Goal: Obtain resource: Obtain resource

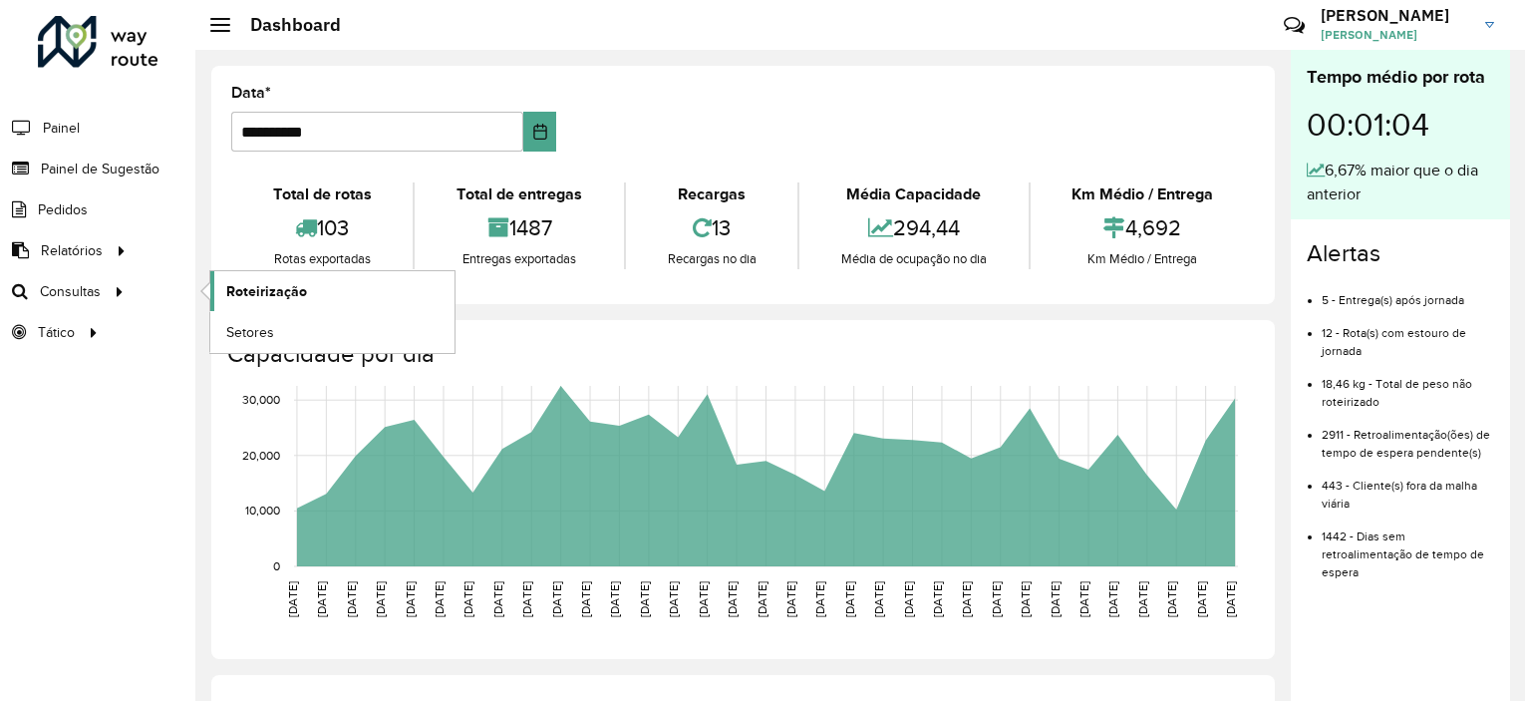
click at [224, 290] on link "Roteirização" at bounding box center [332, 291] width 244 height 40
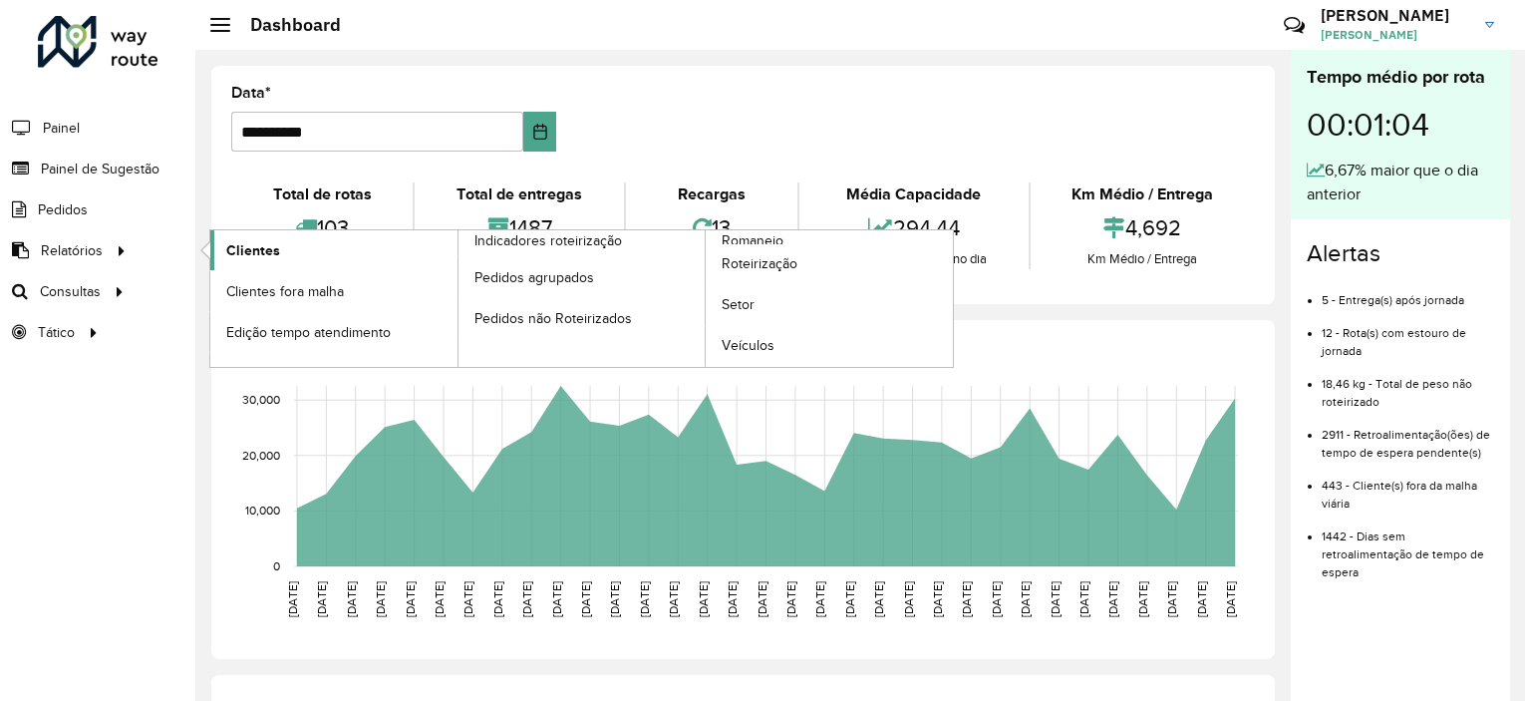
click at [259, 254] on span "Clientes" at bounding box center [253, 250] width 54 height 21
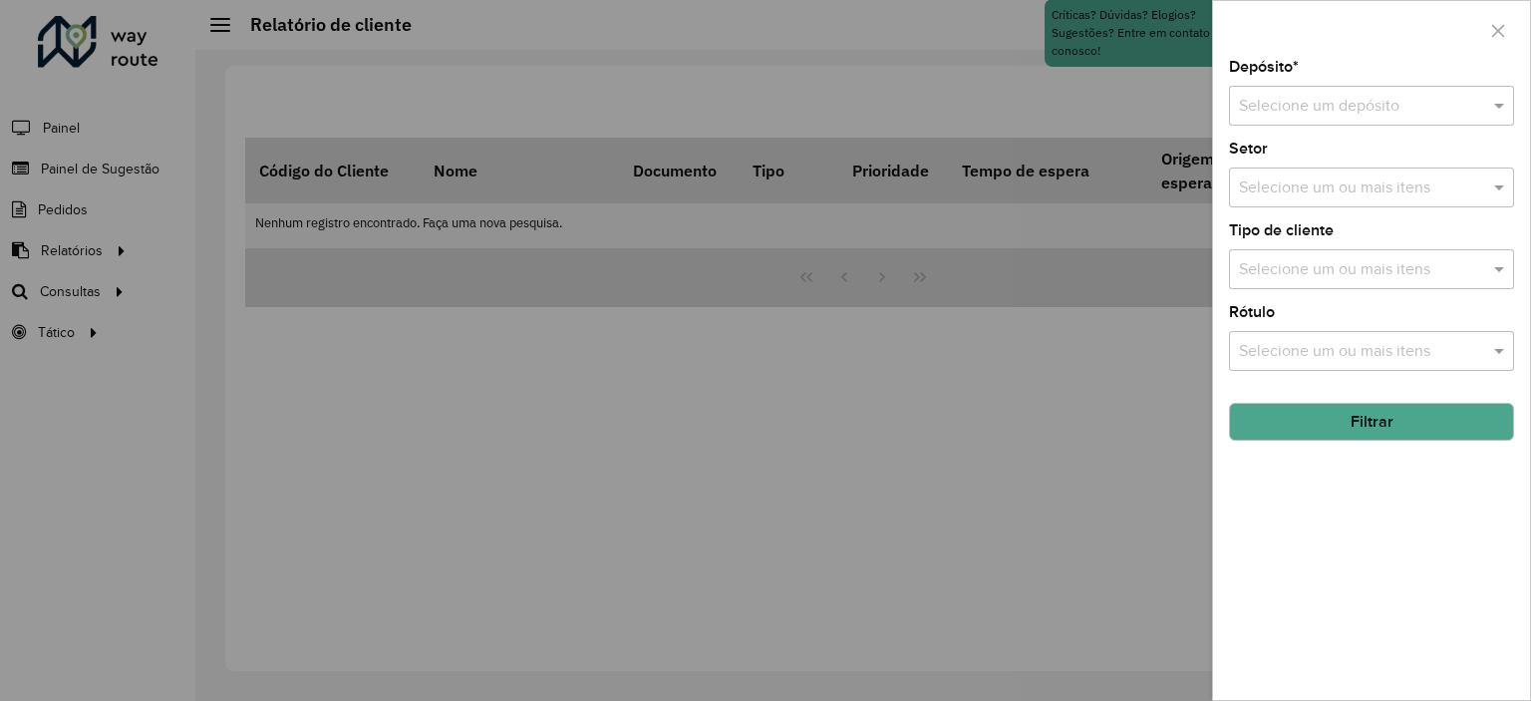
click at [1332, 170] on div "Selecione um ou mais itens" at bounding box center [1371, 188] width 285 height 40
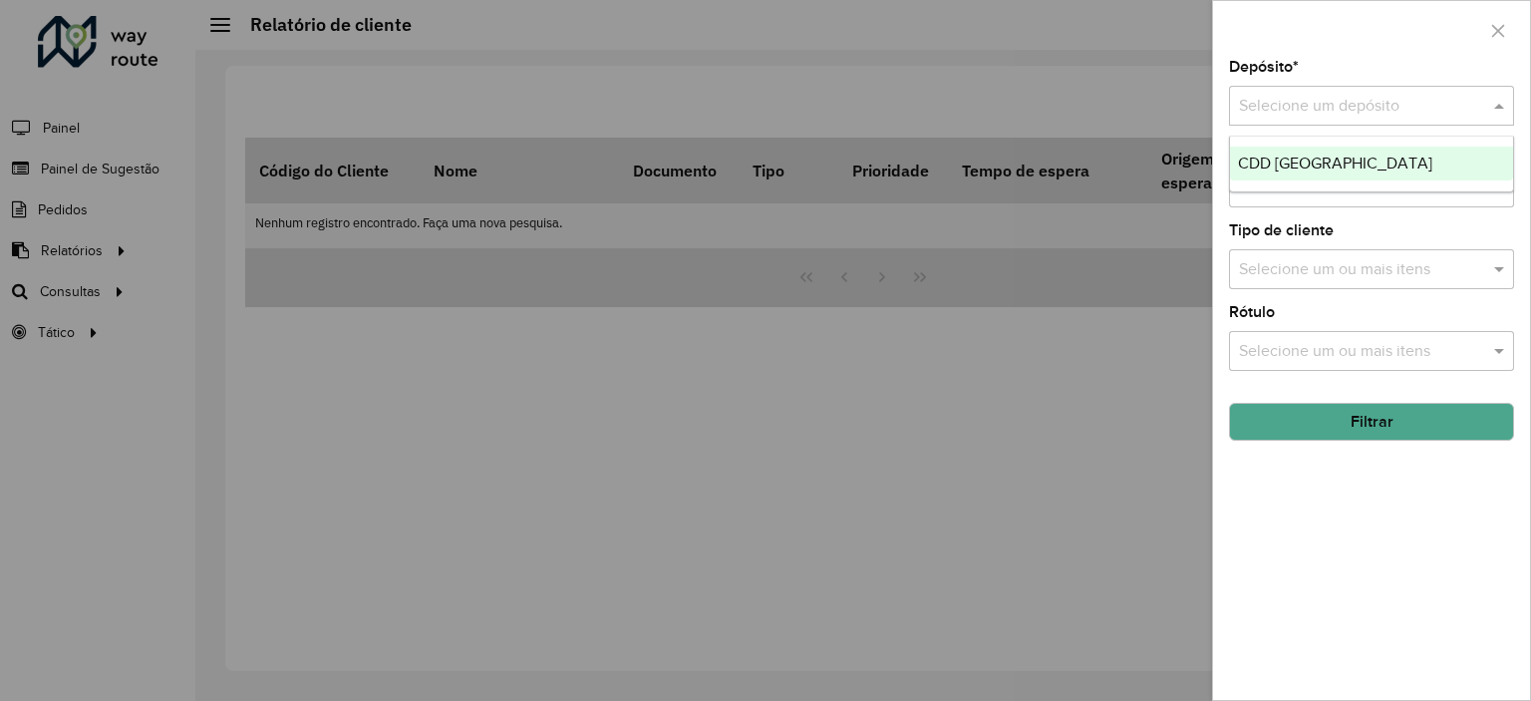
click at [1334, 99] on input "text" at bounding box center [1351, 107] width 225 height 24
click at [1349, 159] on span "CDD [GEOGRAPHIC_DATA]" at bounding box center [1335, 163] width 194 height 17
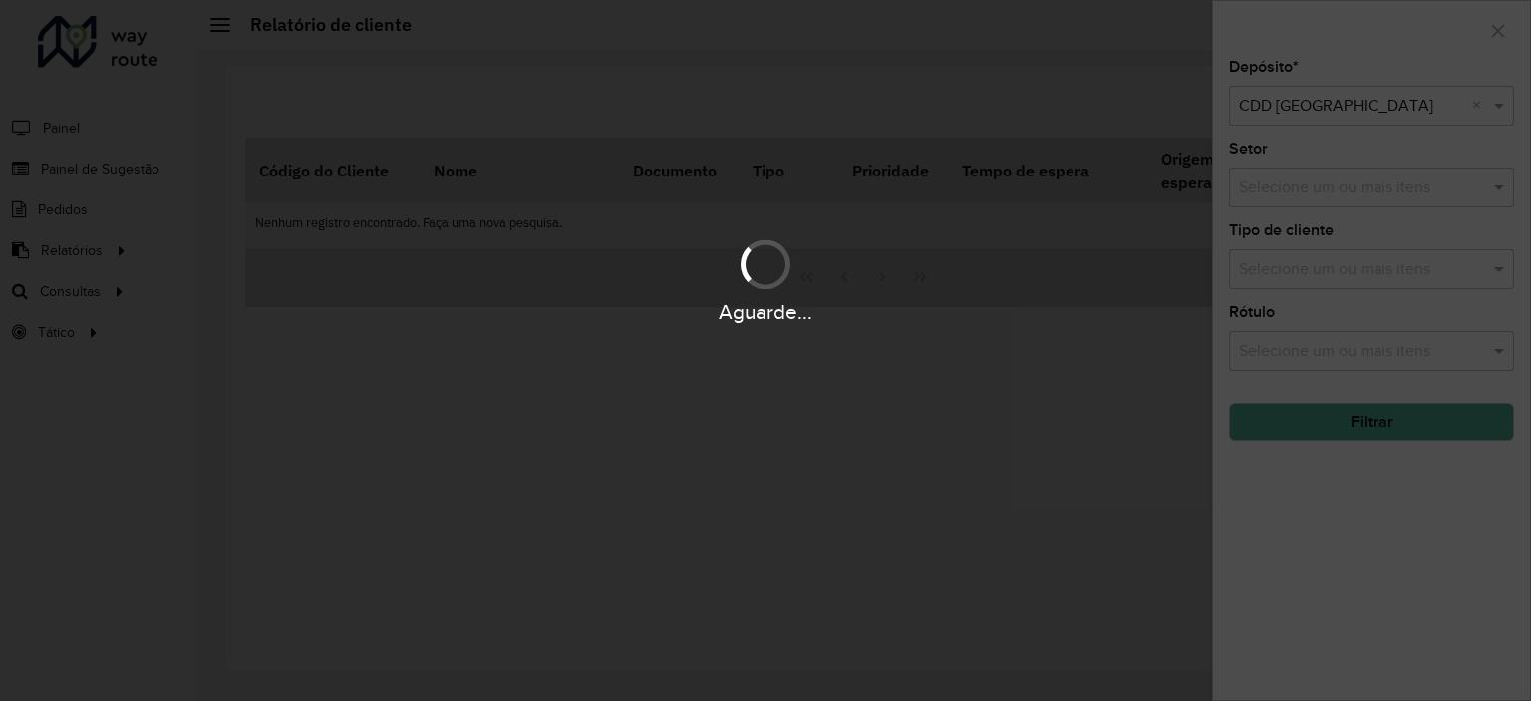
click at [1341, 183] on div "Aguarde..." at bounding box center [765, 350] width 1531 height 701
click at [1342, 186] on div "Aguarde..." at bounding box center [765, 350] width 1531 height 701
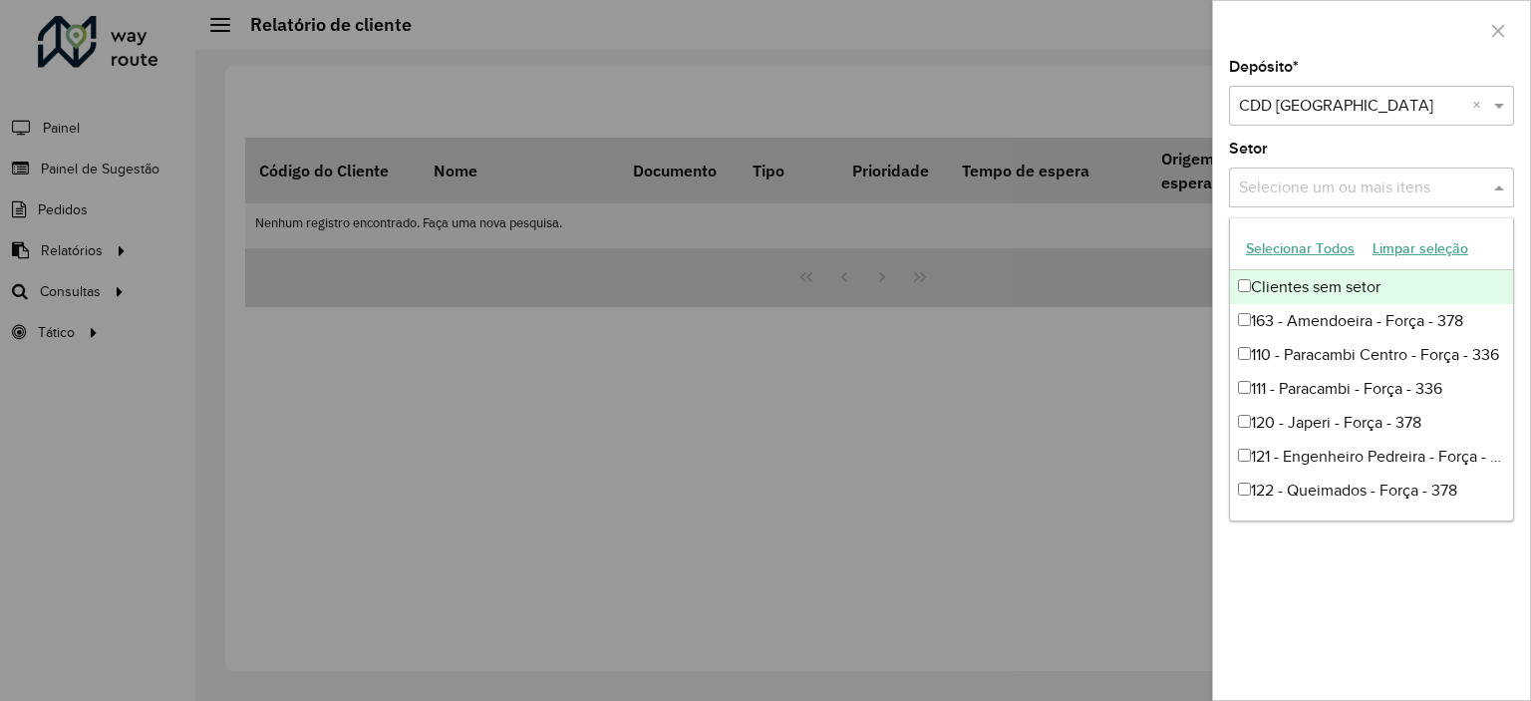
click at [1349, 190] on input "text" at bounding box center [1361, 188] width 255 height 24
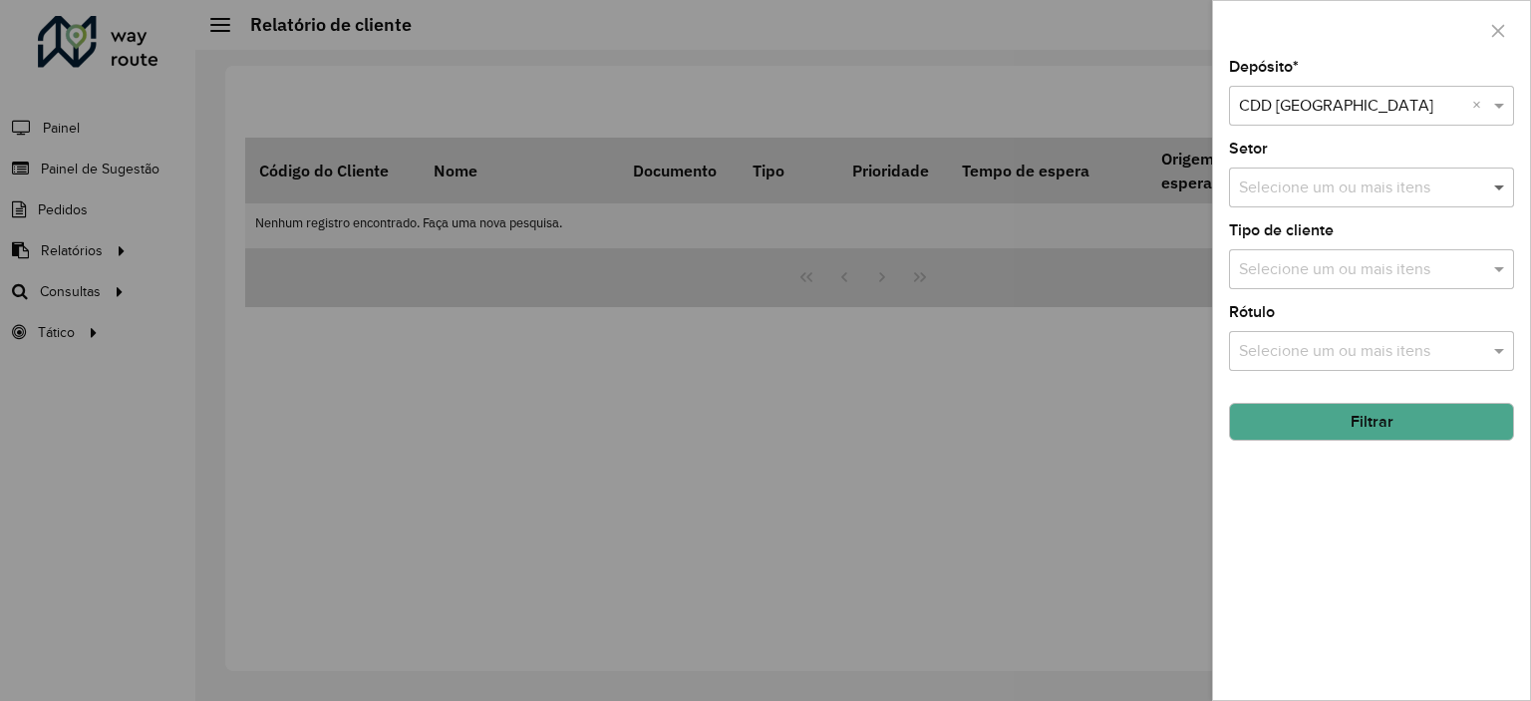
click at [1492, 191] on span at bounding box center [1502, 187] width 25 height 24
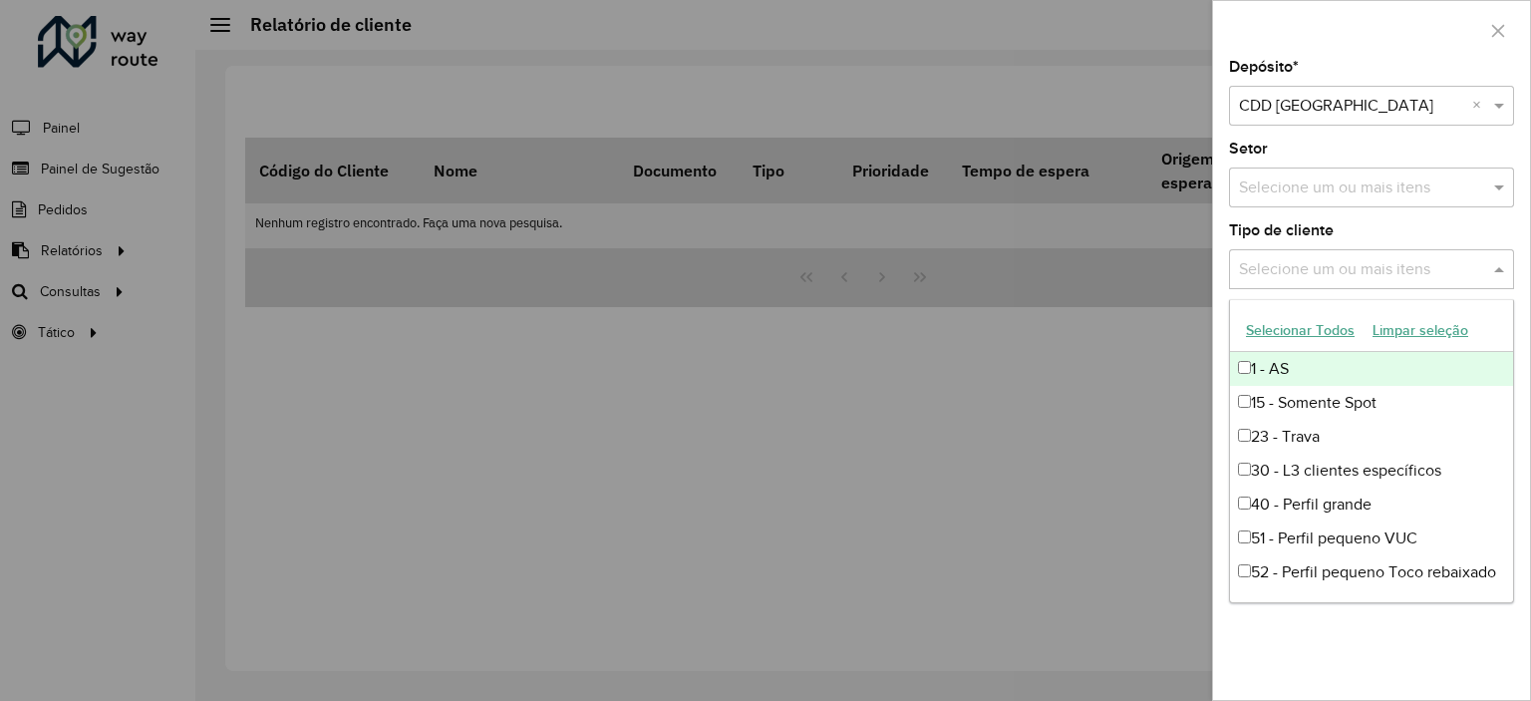
click at [1405, 269] on input "text" at bounding box center [1361, 270] width 255 height 24
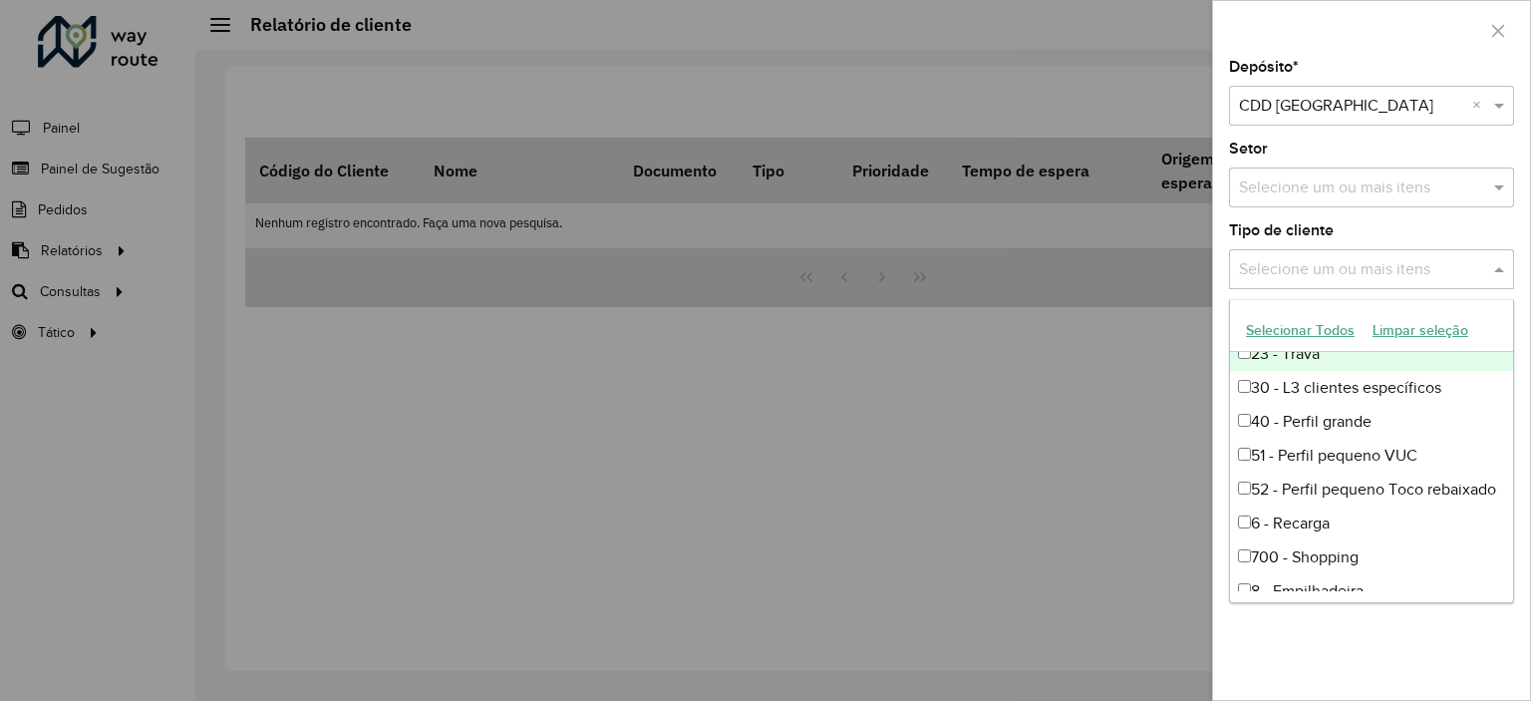
scroll to position [201, 0]
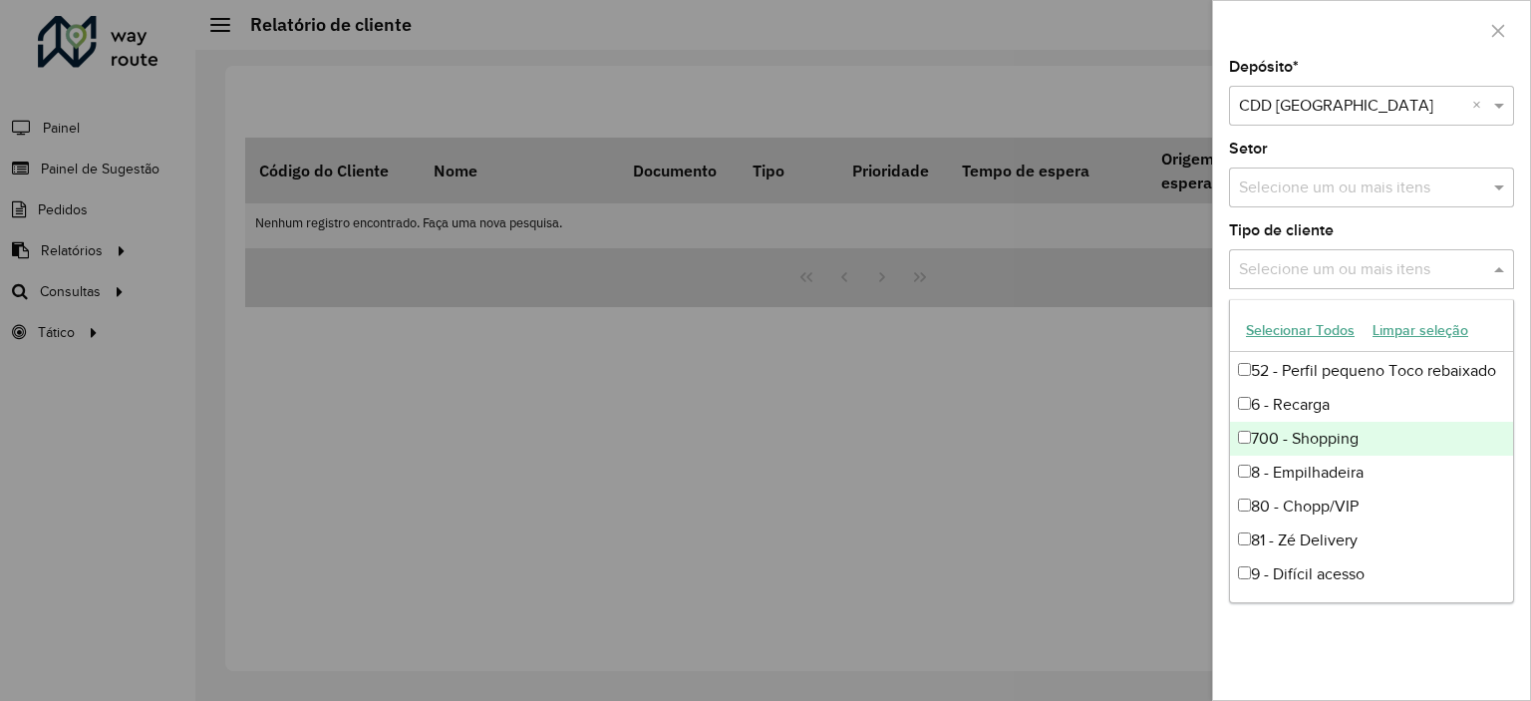
click at [1102, 567] on div at bounding box center [765, 350] width 1531 height 701
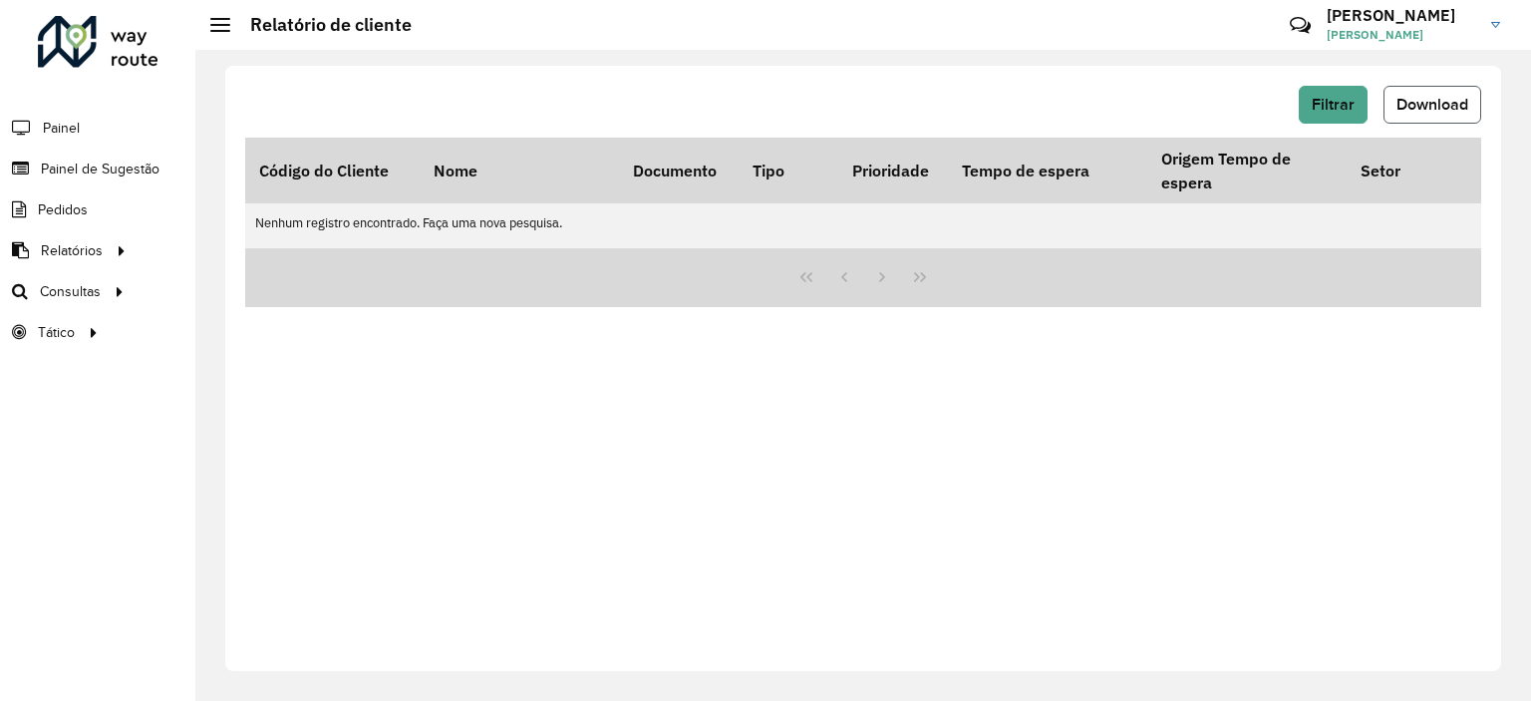
click at [1440, 103] on span "Download" at bounding box center [1433, 104] width 72 height 17
click at [1357, 112] on button "Filtrar" at bounding box center [1333, 105] width 69 height 38
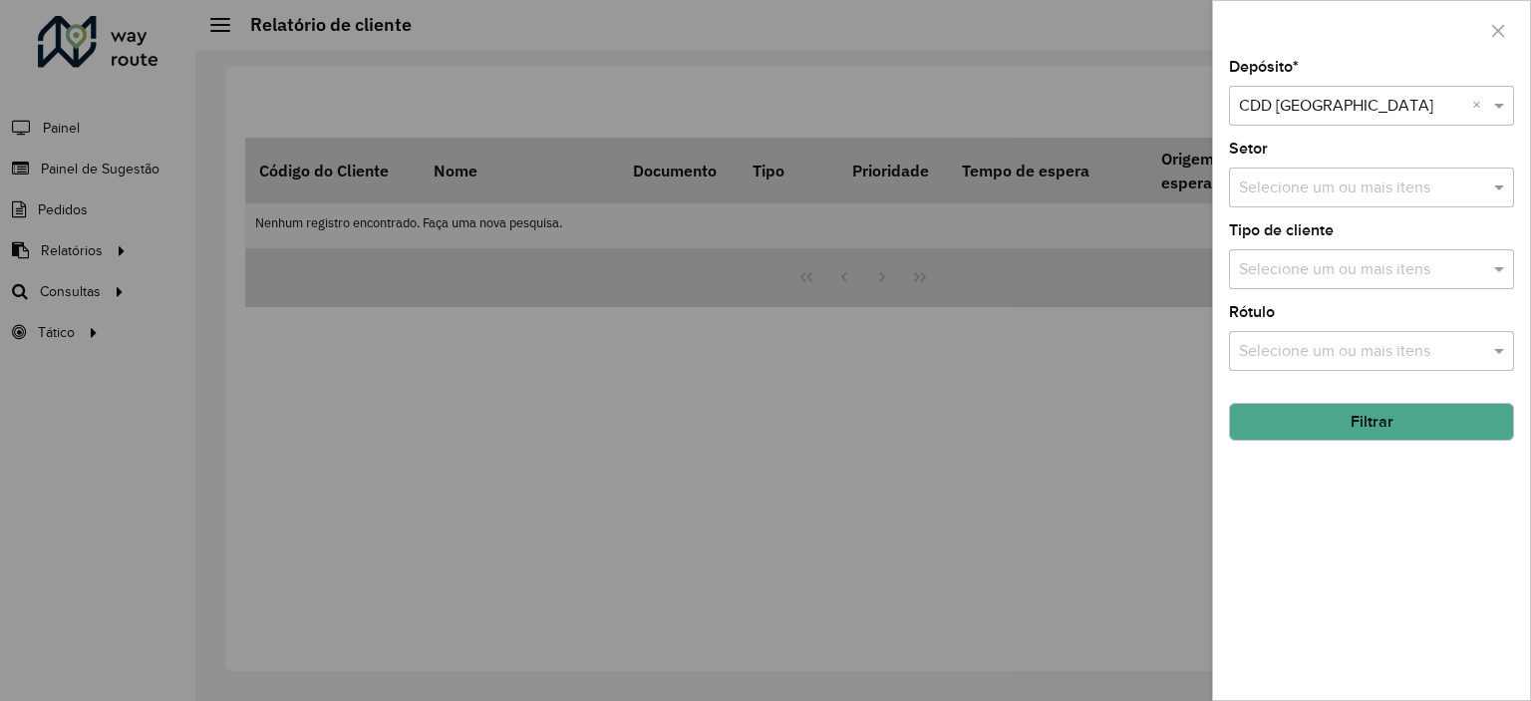
click at [1396, 428] on button "Filtrar" at bounding box center [1371, 422] width 285 height 38
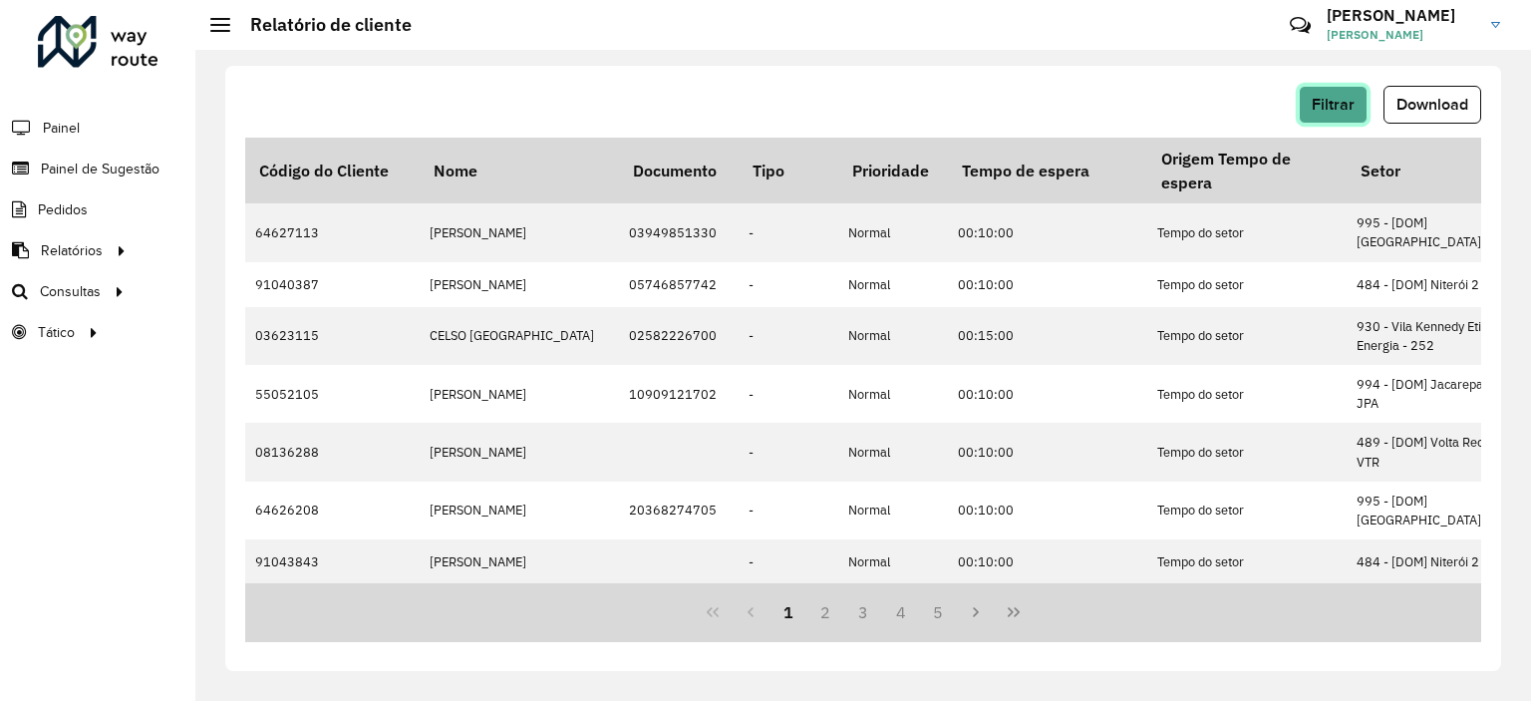
click at [1306, 103] on button "Filtrar" at bounding box center [1333, 105] width 69 height 38
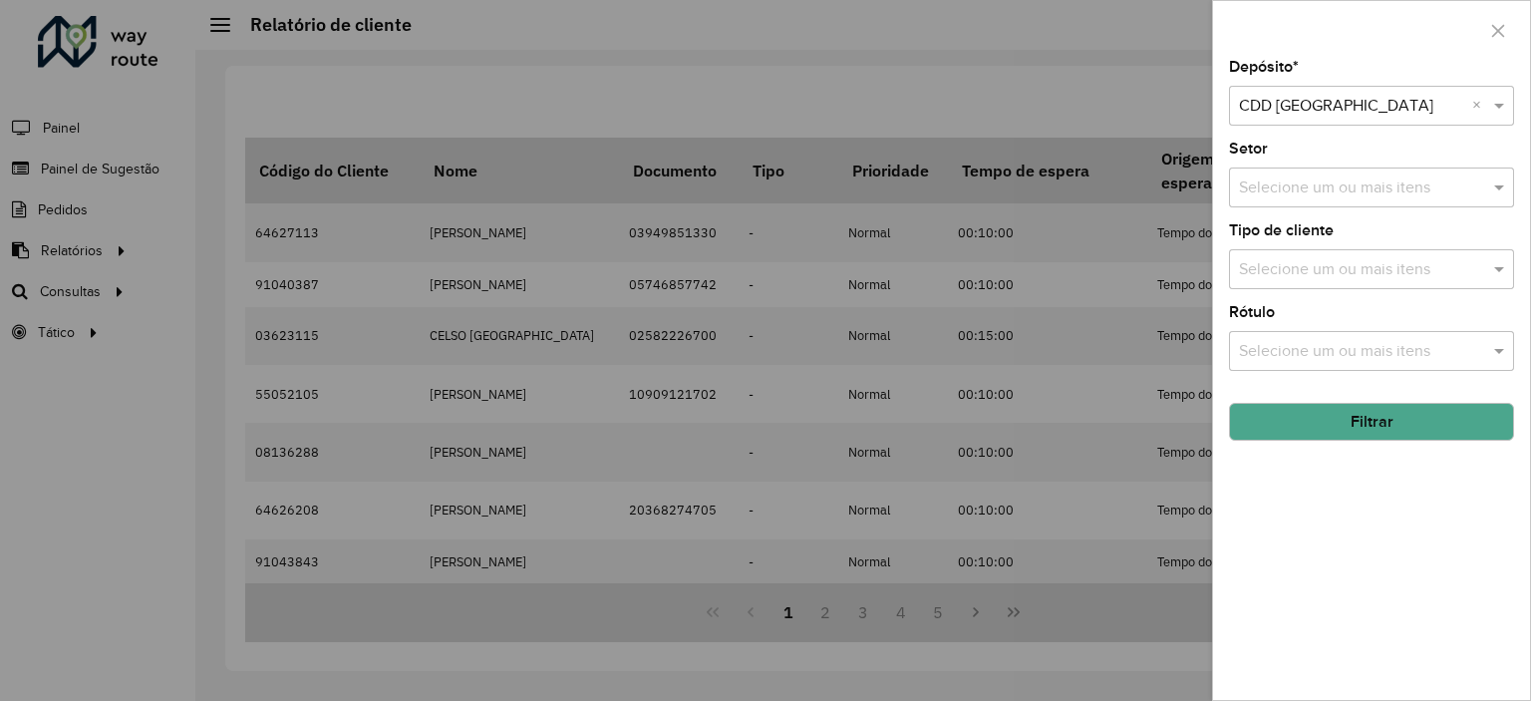
click at [1087, 95] on div at bounding box center [765, 350] width 1531 height 701
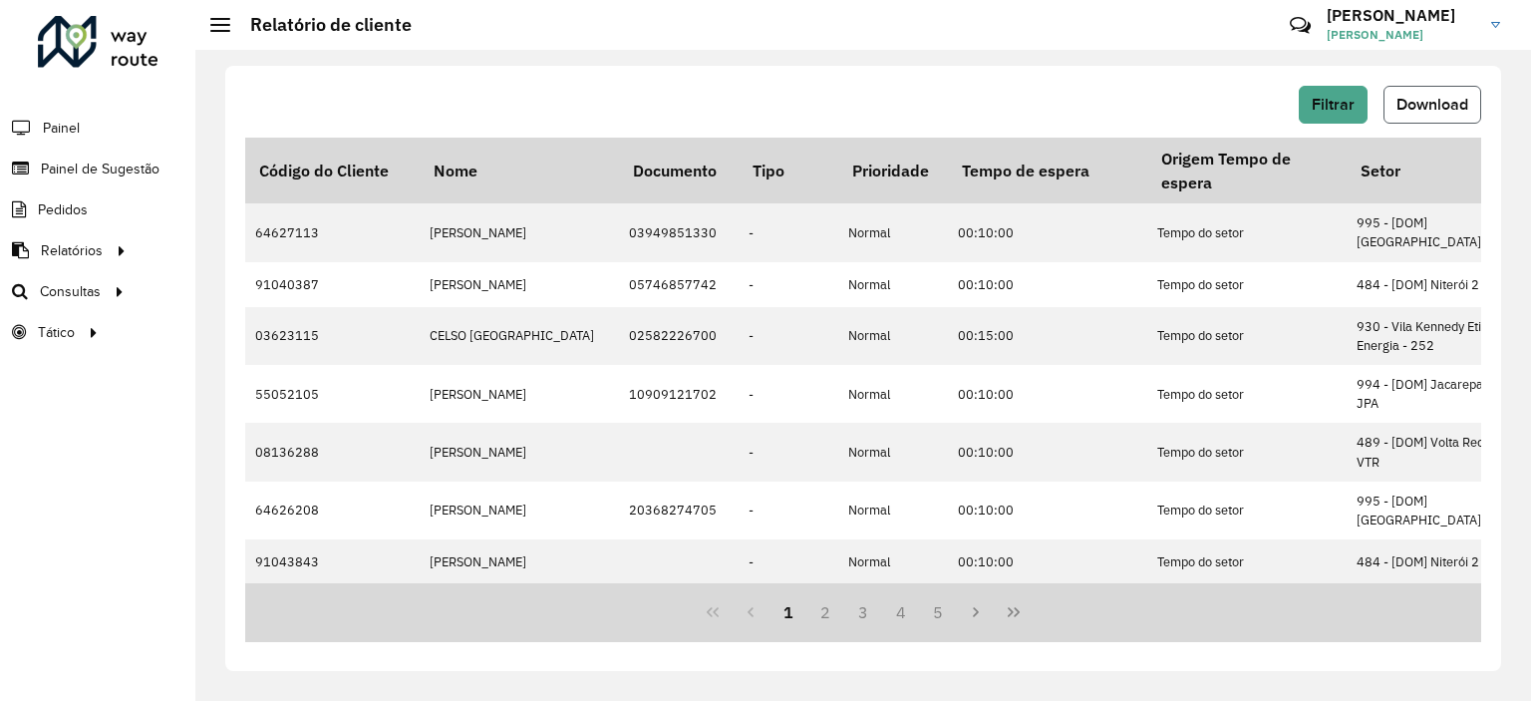
click at [1420, 103] on span "Download" at bounding box center [1433, 104] width 72 height 17
